Goal: Task Accomplishment & Management: Manage account settings

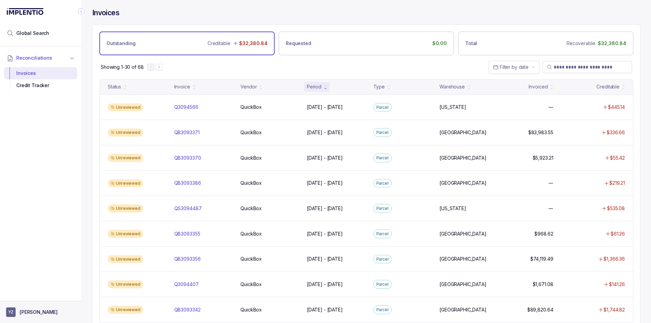
click at [42, 304] on aside "YZ [PERSON_NAME]" at bounding box center [40, 312] width 81 height 22
click at [25, 306] on aside "YZ [PERSON_NAME]" at bounding box center [40, 312] width 81 height 22
drag, startPoint x: 27, startPoint y: 307, endPoint x: 27, endPoint y: 302, distance: 5.1
click at [28, 307] on aside "YZ [PERSON_NAME]" at bounding box center [40, 312] width 81 height 22
click at [29, 309] on p "[PERSON_NAME]" at bounding box center [39, 312] width 38 height 7
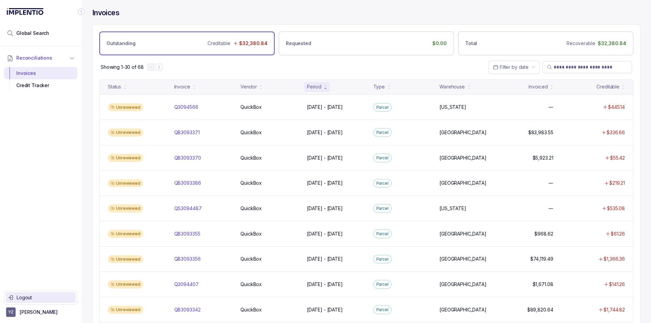
click at [30, 299] on p "Logout" at bounding box center [45, 297] width 56 height 7
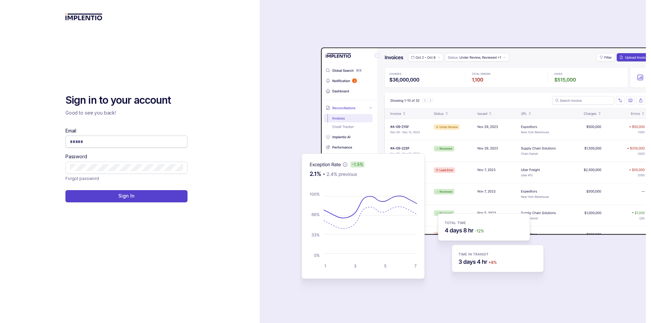
click at [159, 138] on span at bounding box center [126, 142] width 122 height 12
click at [155, 141] on input "Email" at bounding box center [126, 141] width 113 height 7
type input "**********"
